Goal: Check status: Verify the current state of an ongoing process or item

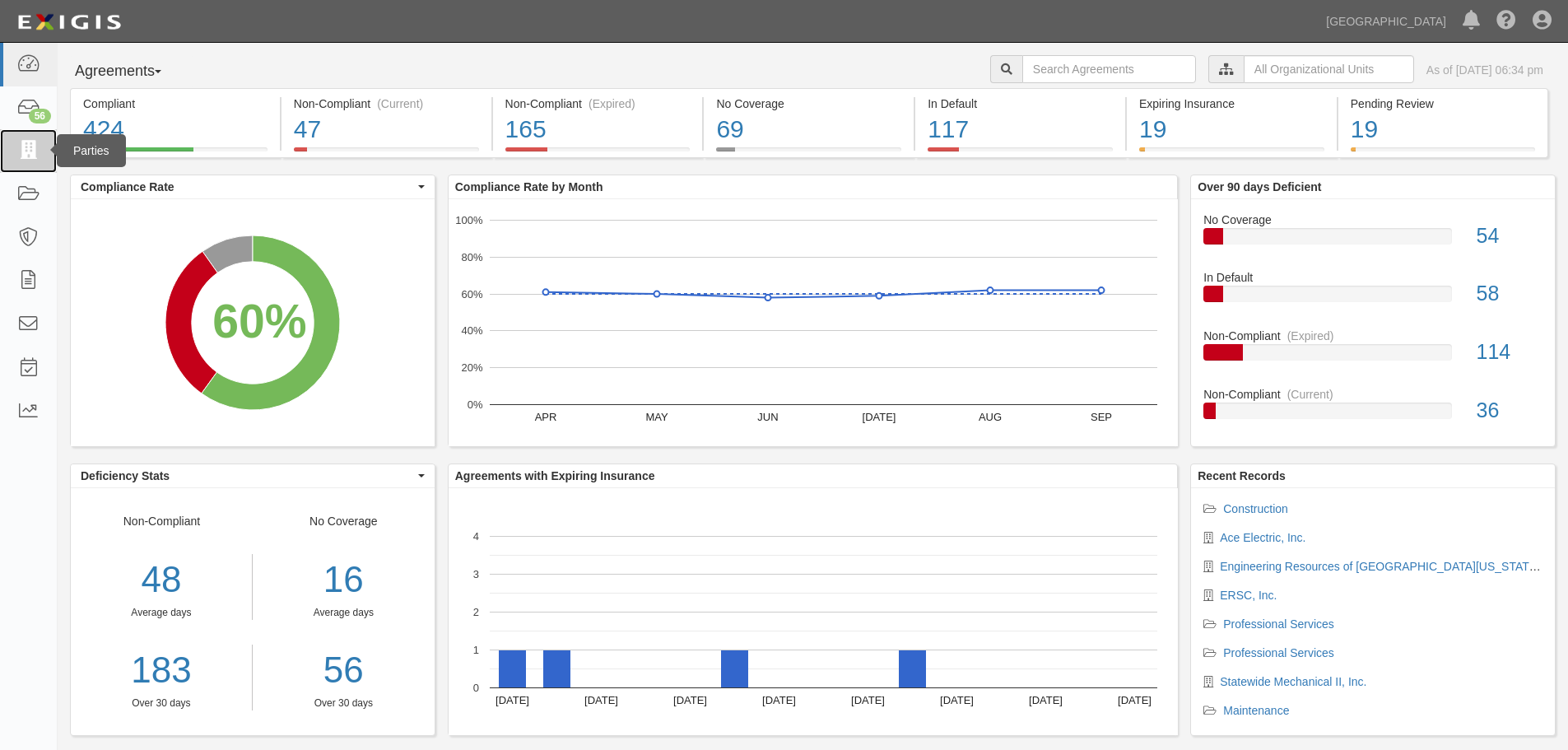
click at [35, 151] on icon at bounding box center [28, 151] width 23 height 19
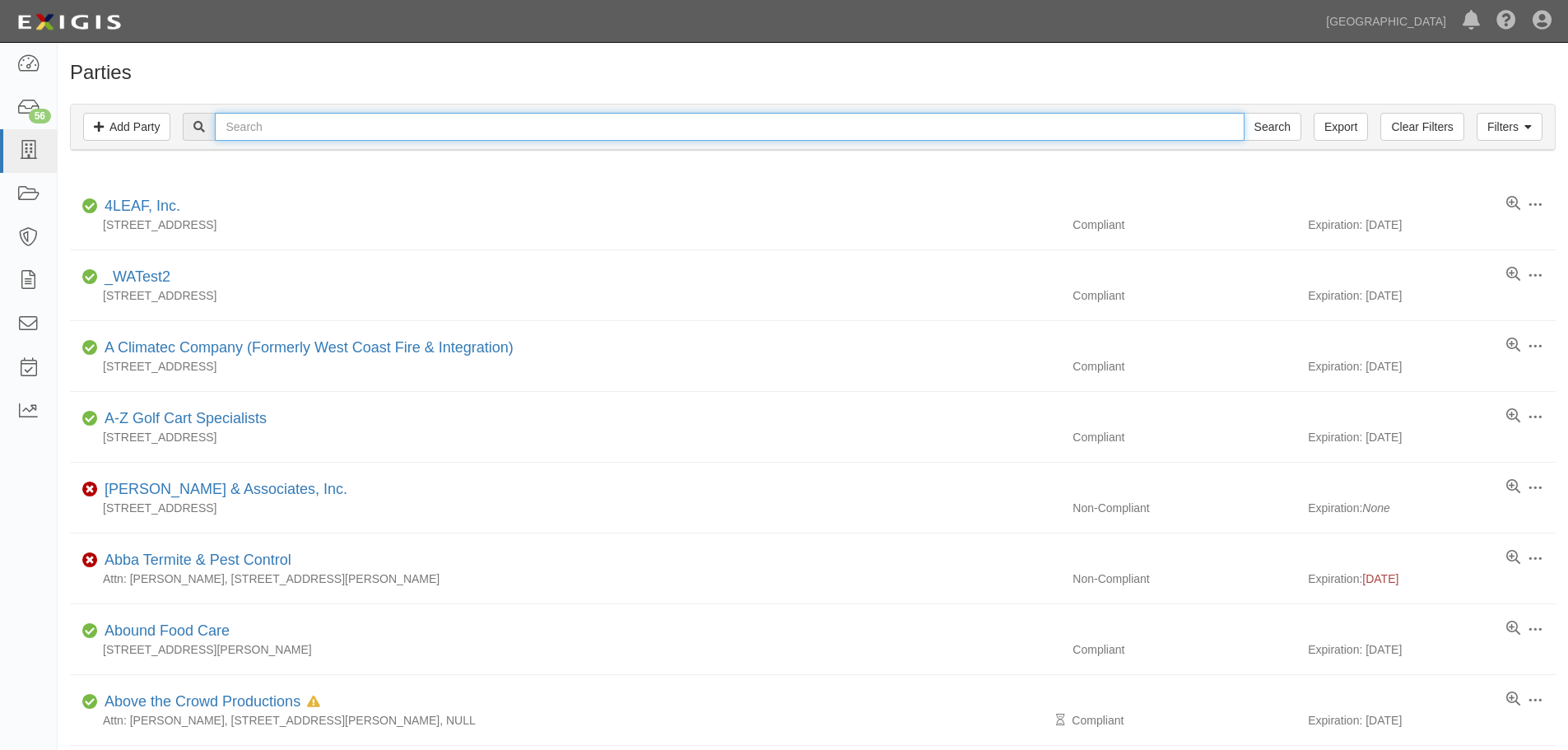
click at [243, 130] on input "text" at bounding box center [728, 127] width 1029 height 28
type input "ladayu"
click at [1244, 113] on input "Search" at bounding box center [1273, 127] width 58 height 28
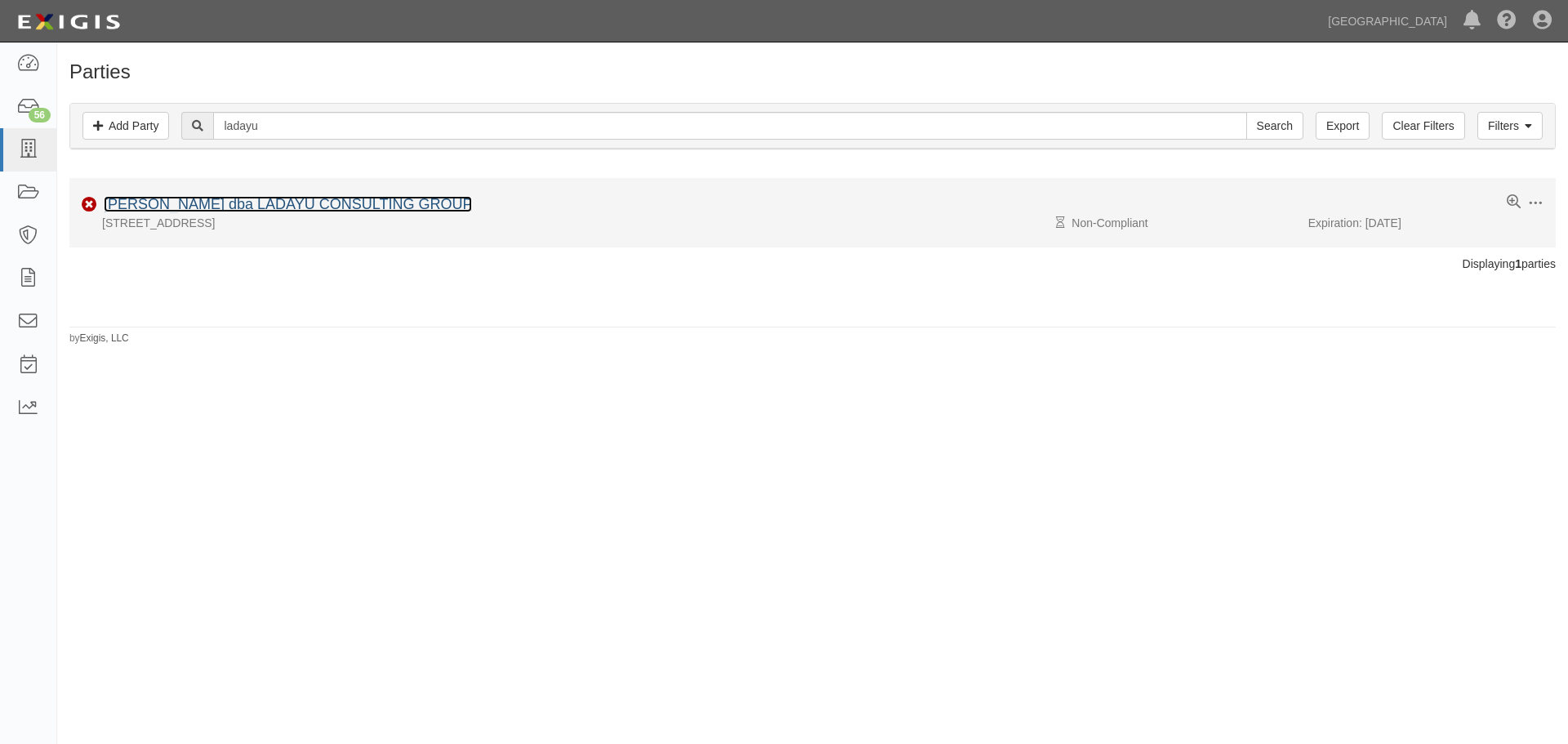
click at [263, 201] on link "[PERSON_NAME] dba LADAYU CONSULTING GROUP" at bounding box center [288, 204] width 368 height 16
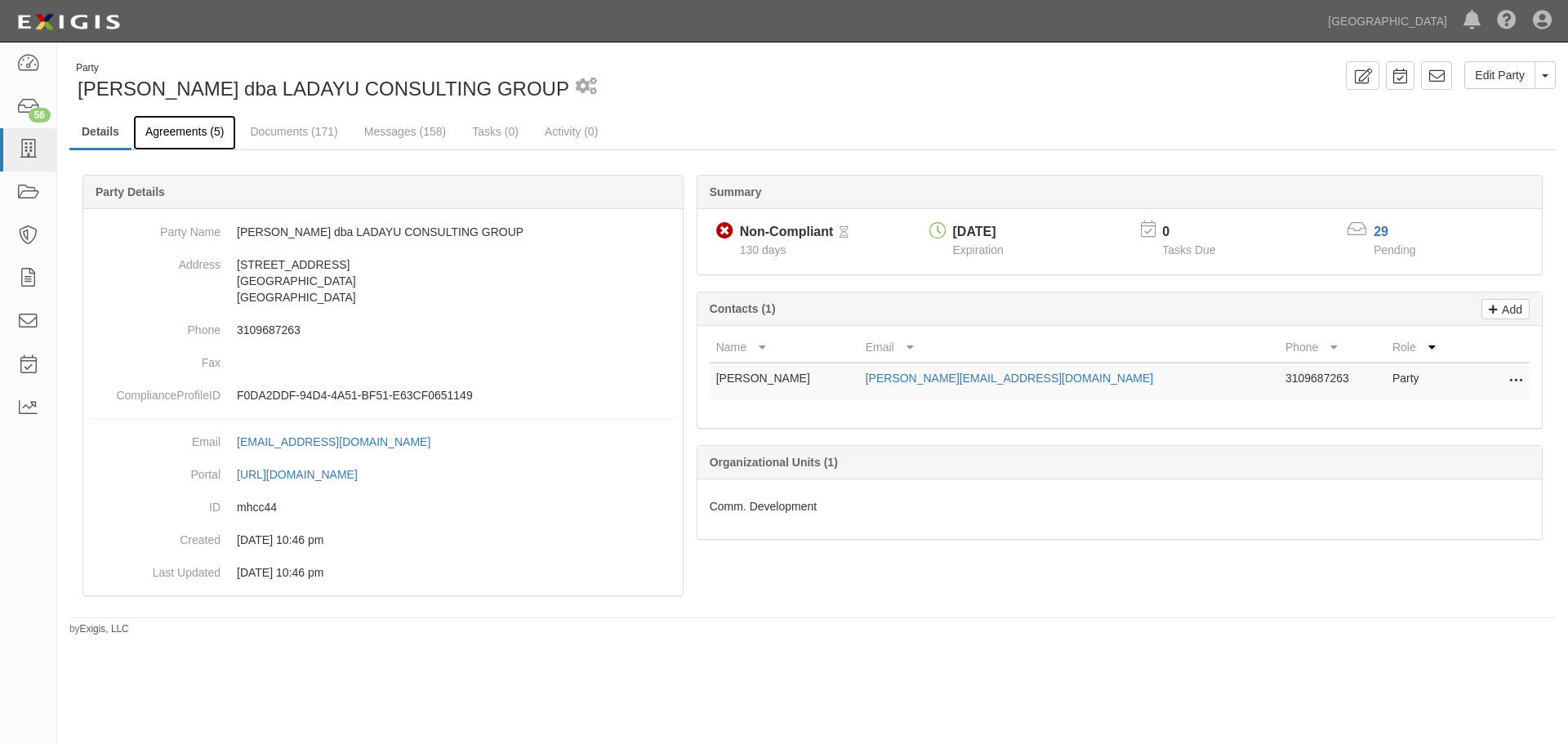
click at [184, 133] on link "Agreements (5)" at bounding box center [184, 133] width 103 height 35
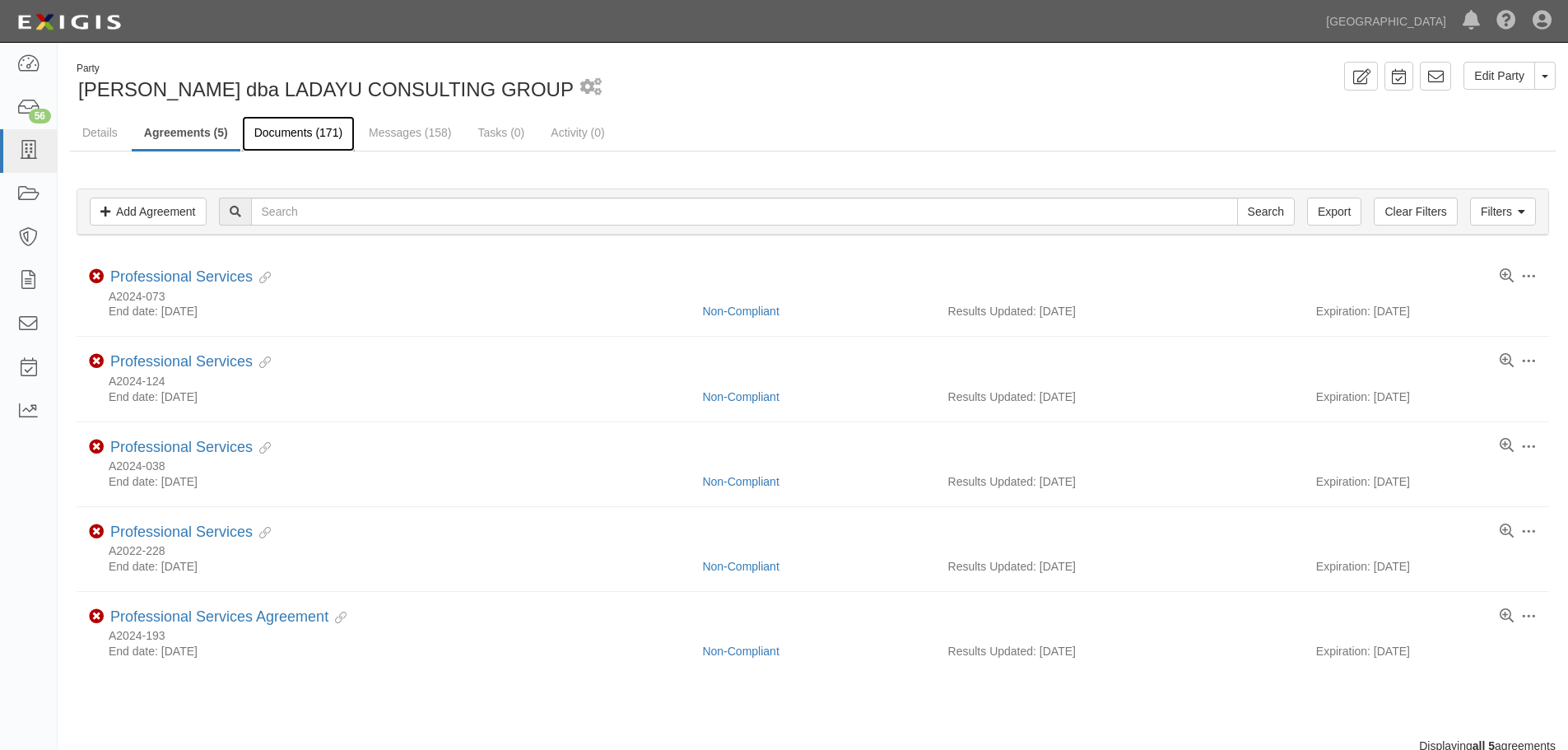
click at [318, 126] on link "Documents (171)" at bounding box center [298, 134] width 113 height 35
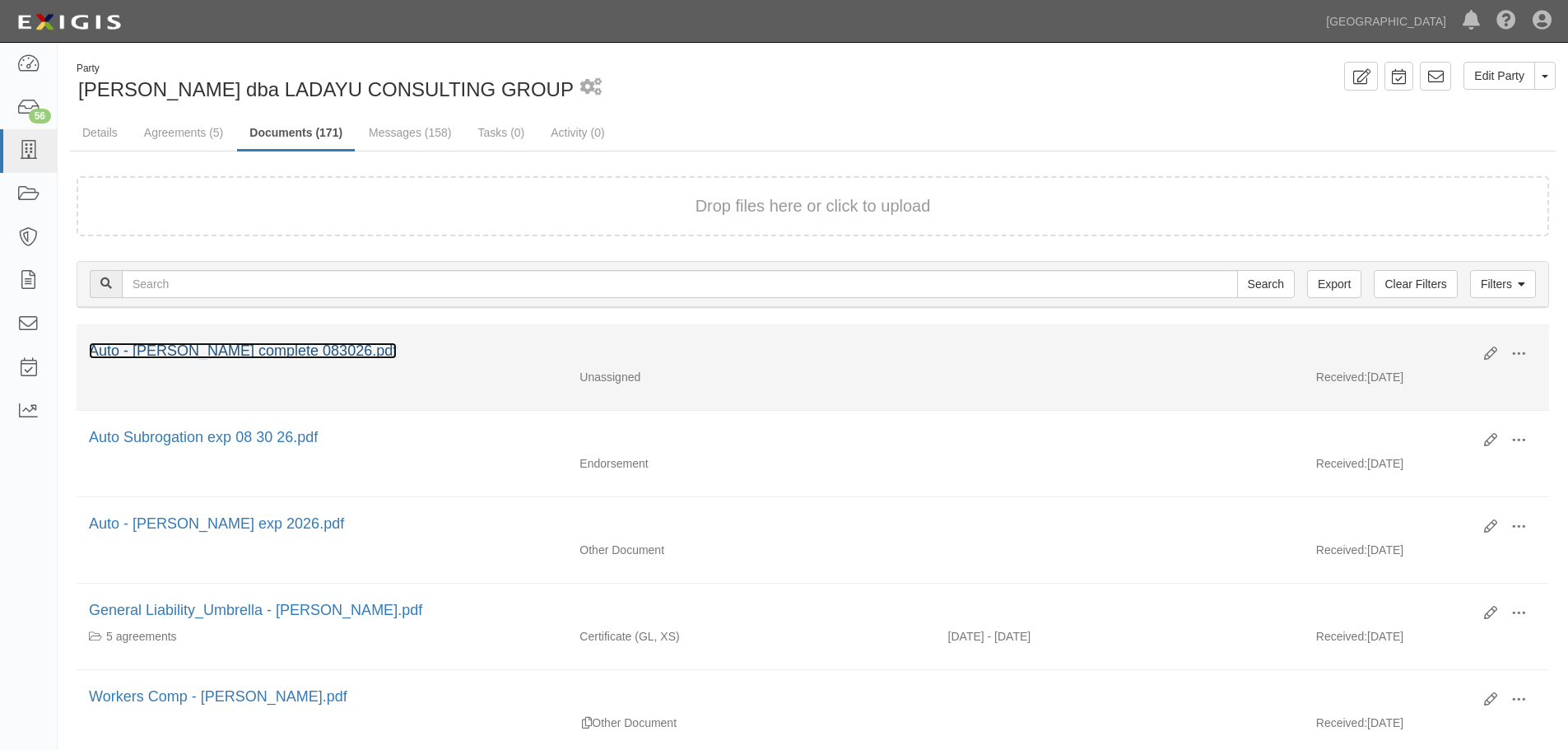
click at [293, 345] on link "Auto - [PERSON_NAME] complete 083026.pdf" at bounding box center [243, 350] width 308 height 17
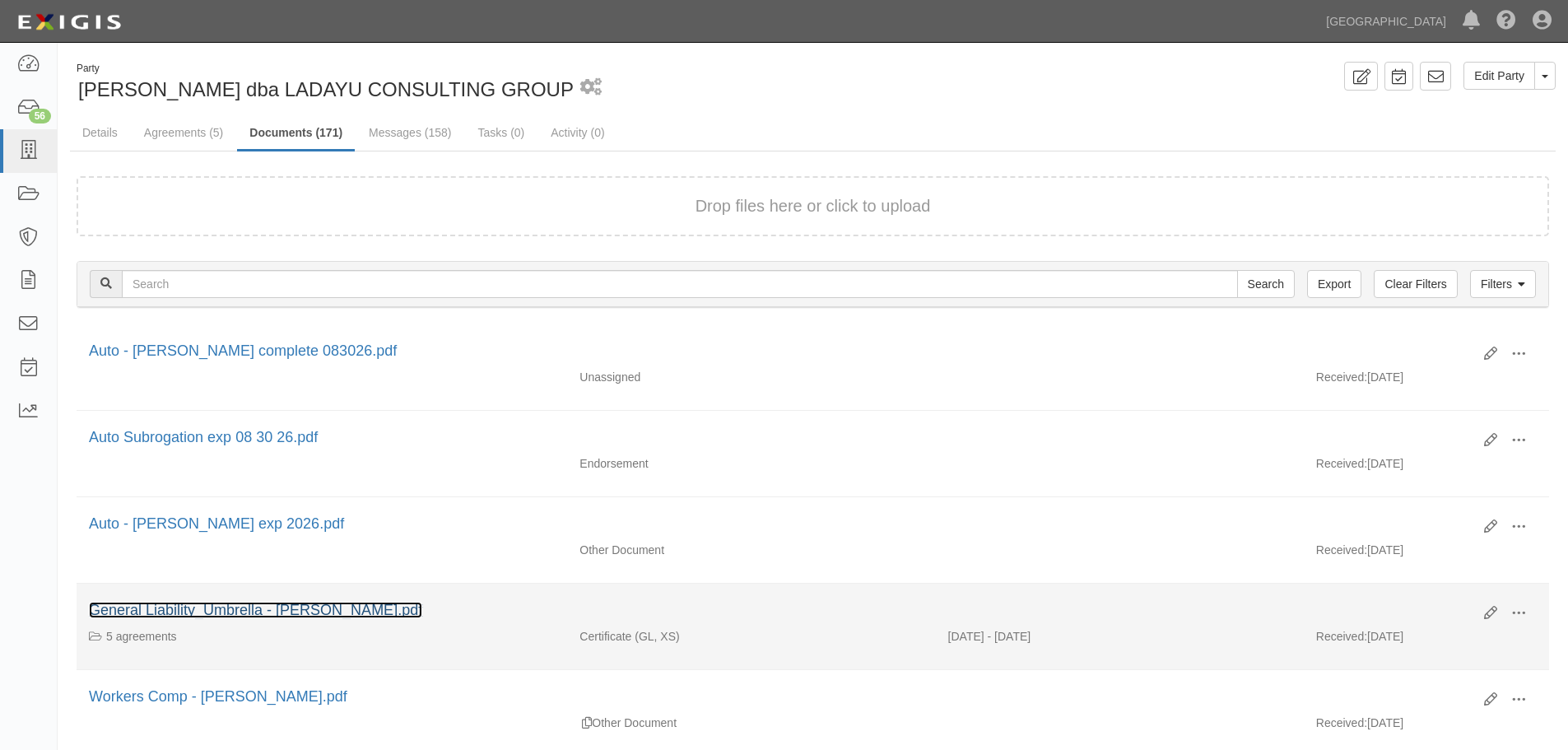
click at [240, 613] on link "General Liability_Umbrella - Daniel Garcia_Ladayu.pdf" at bounding box center [256, 609] width 334 height 17
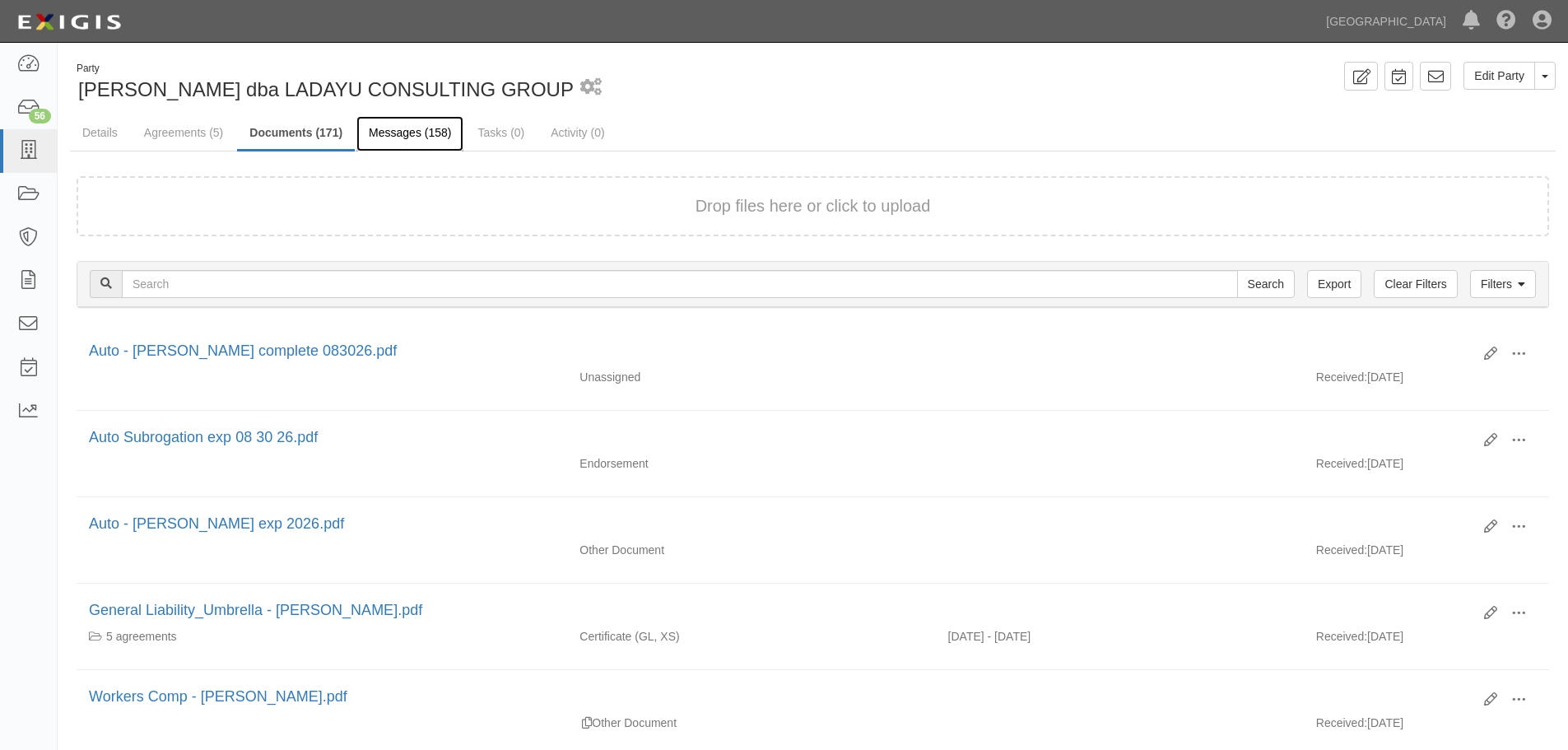
click at [418, 130] on link "Messages (158)" at bounding box center [410, 134] width 107 height 35
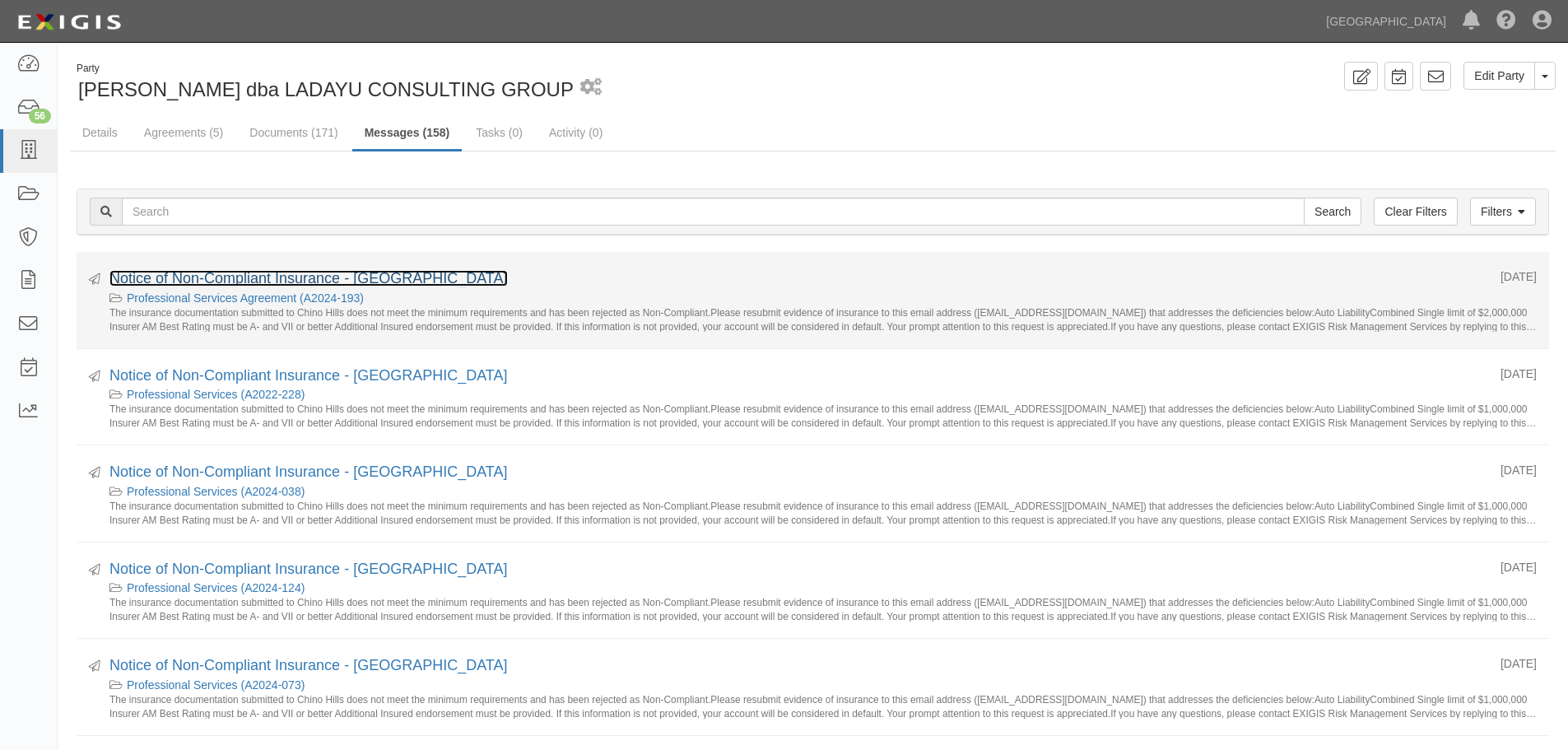
click at [268, 273] on link "Notice of Non-Compliant Insurance - [GEOGRAPHIC_DATA]" at bounding box center [308, 277] width 398 height 17
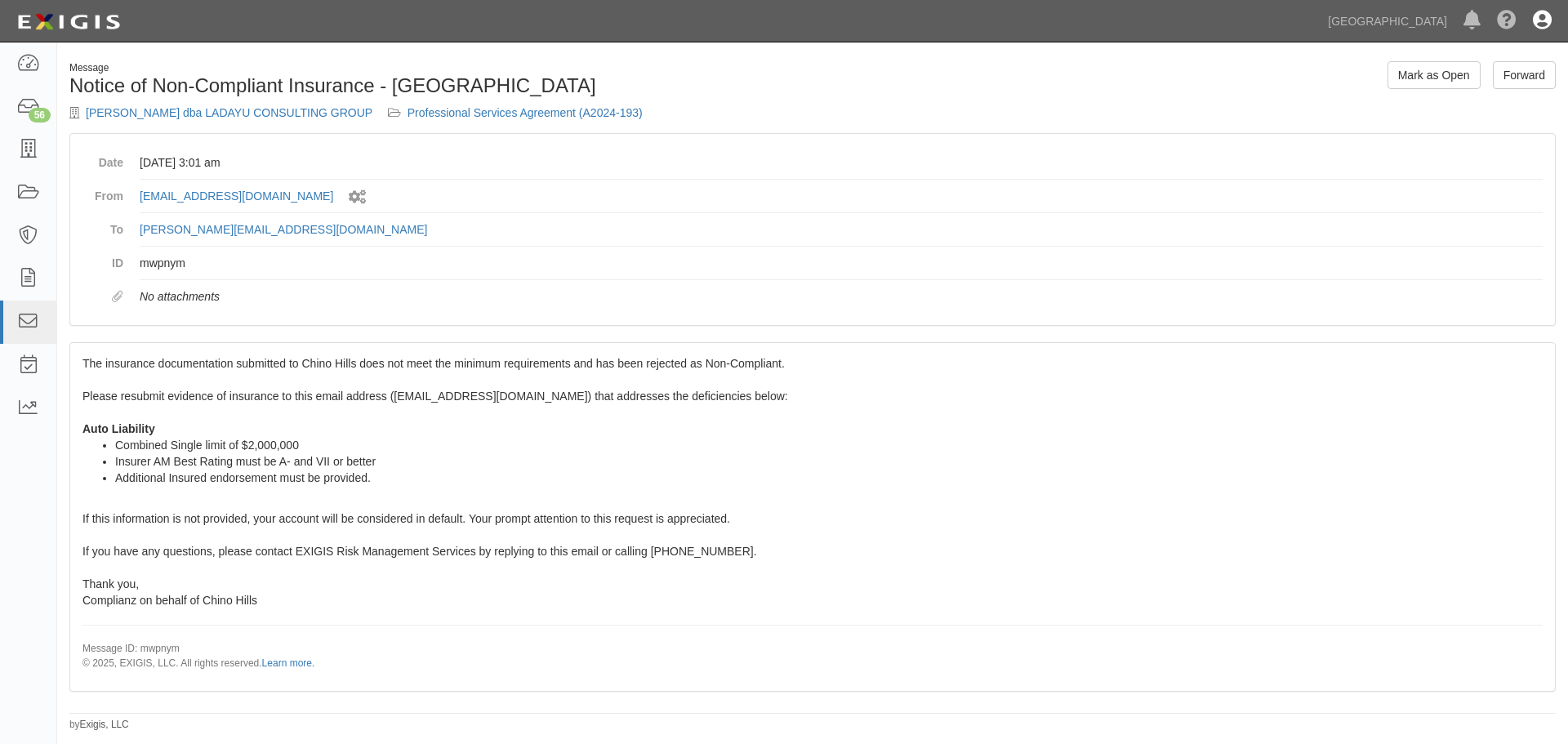
click at [1538, 16] on icon at bounding box center [1543, 21] width 19 height 20
click at [1461, 99] on link "Sign Out" at bounding box center [1494, 95] width 129 height 33
